Goal: Transaction & Acquisition: Download file/media

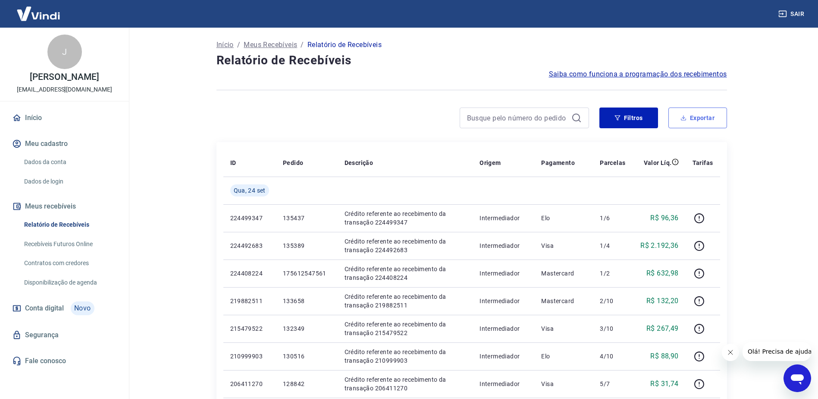
click at [695, 121] on button "Exportar" at bounding box center [698, 117] width 59 height 21
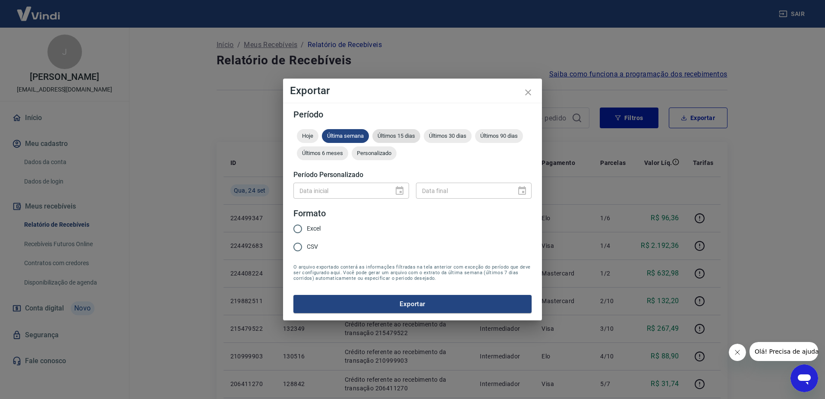
click at [401, 138] on span "Últimos 15 dias" at bounding box center [396, 135] width 48 height 6
click at [298, 228] on input "Excel" at bounding box center [298, 229] width 18 height 18
radio input "true"
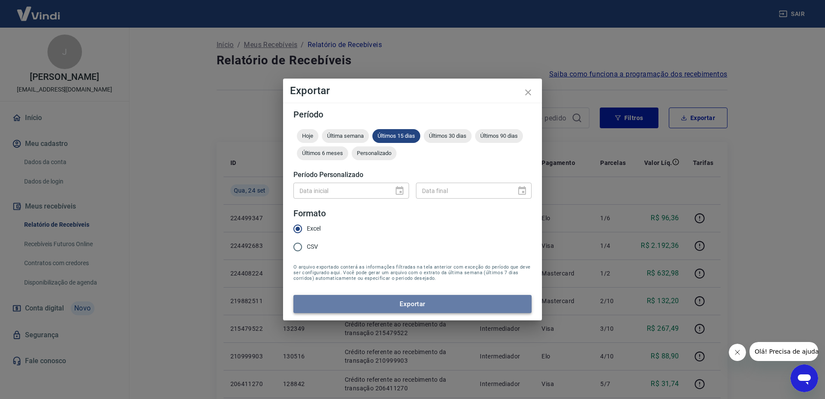
click at [414, 299] on button "Exportar" at bounding box center [412, 304] width 238 height 18
